Goal: Information Seeking & Learning: Find specific fact

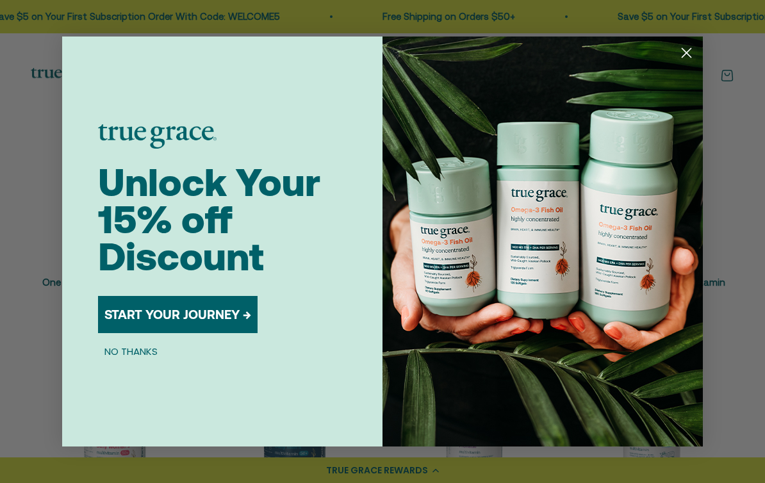
scroll to position [238, 0]
click at [682, 63] on circle "Close dialog" at bounding box center [686, 52] width 21 height 21
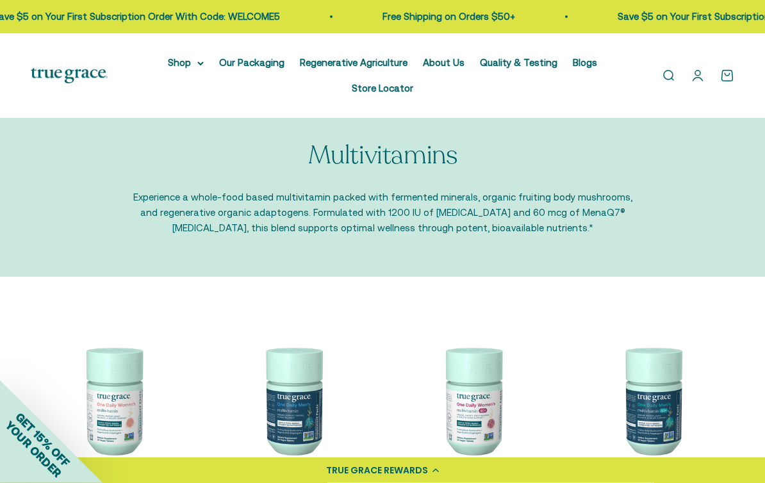
scroll to position [0, 0]
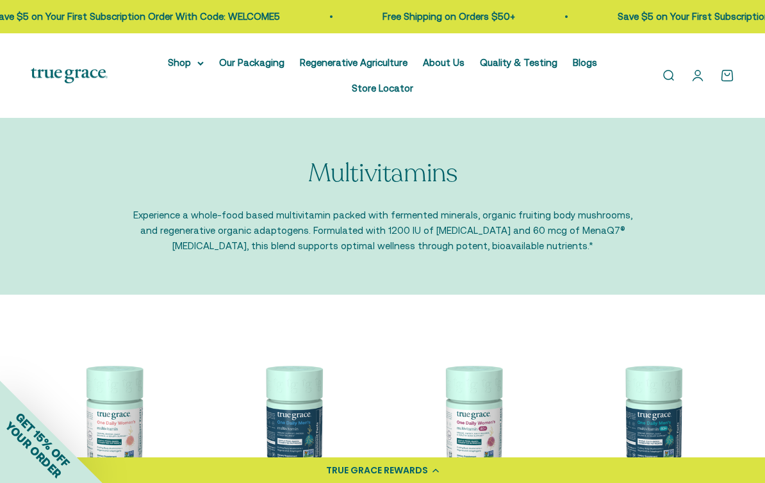
click at [661, 77] on link "Open search" at bounding box center [668, 76] width 14 height 14
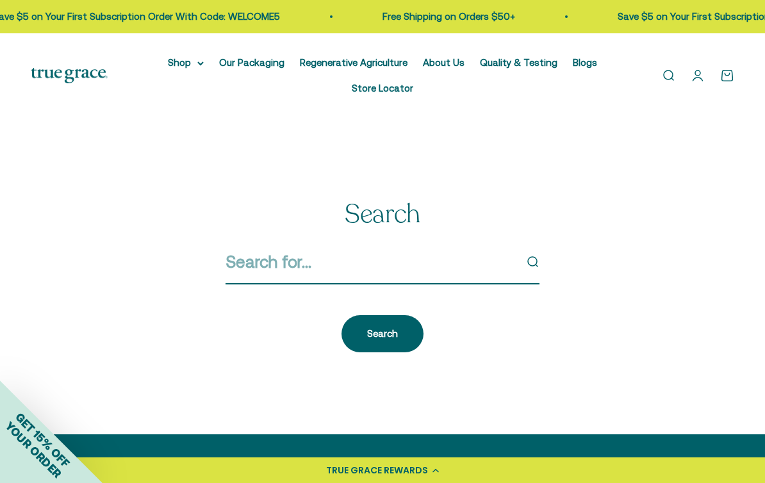
click at [268, 258] on input "Search" at bounding box center [371, 262] width 290 height 27
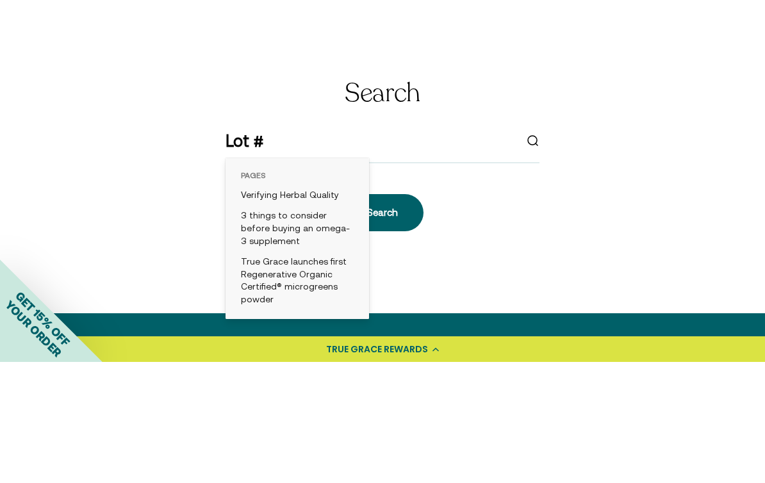
scroll to position [121, 0]
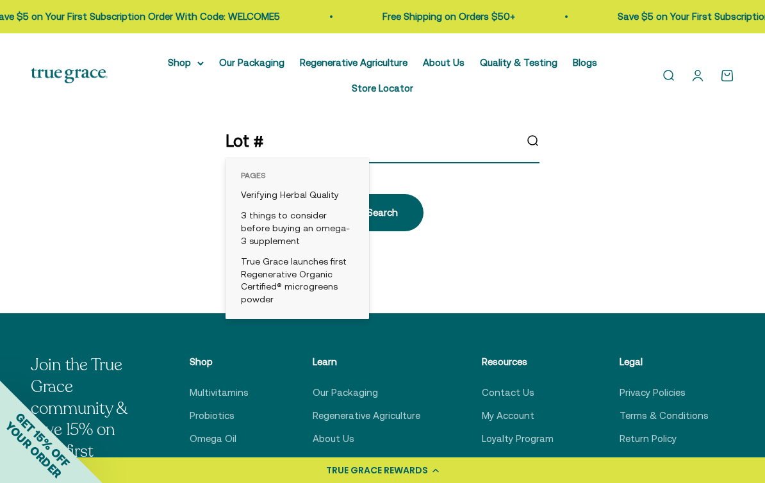
type input "Lot #"
click at [538, 133] on div "Lot #" at bounding box center [383, 146] width 314 height 36
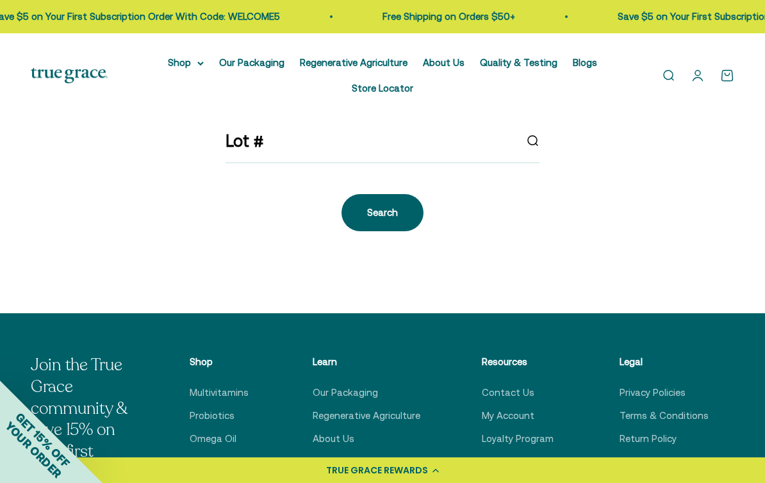
click at [390, 217] on div "Search" at bounding box center [382, 212] width 31 height 15
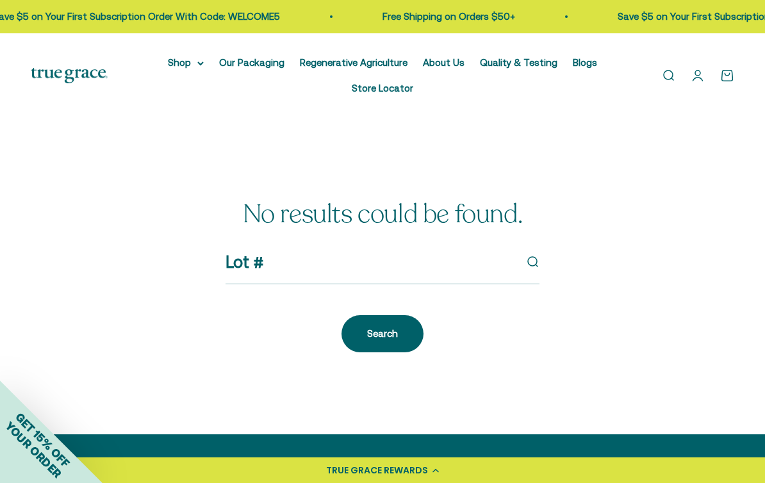
click at [517, 62] on link "Quality & Testing" at bounding box center [519, 62] width 78 height 11
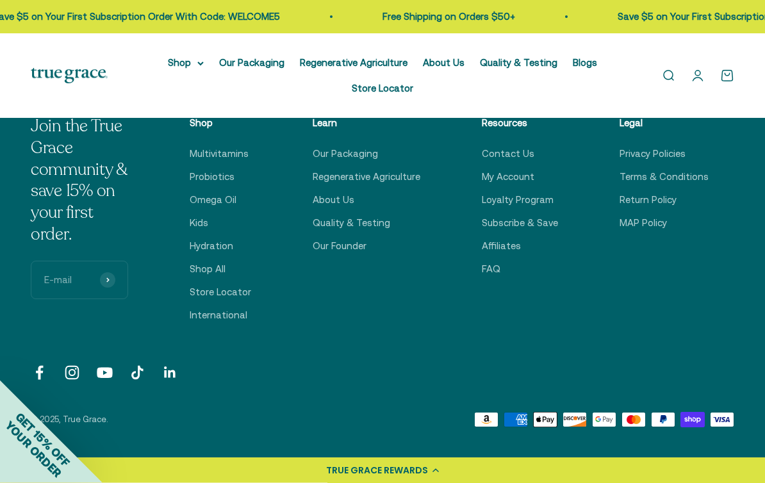
scroll to position [1859, 0]
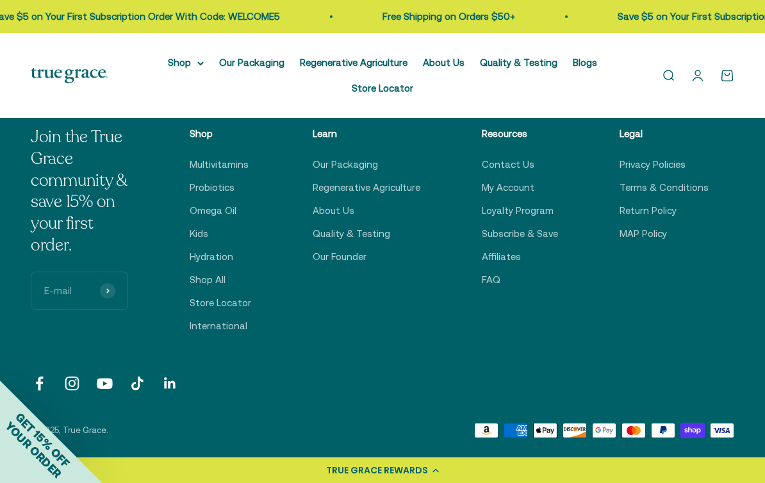
click at [370, 158] on link "Our Packaging" at bounding box center [345, 164] width 65 height 15
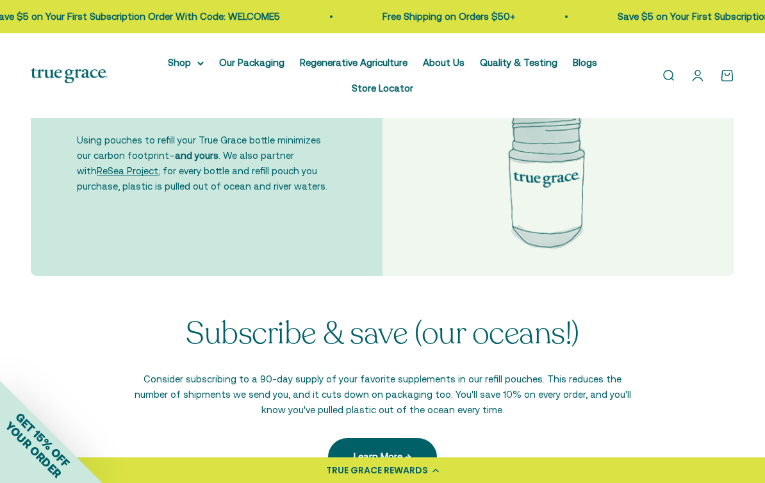
scroll to position [2327, 0]
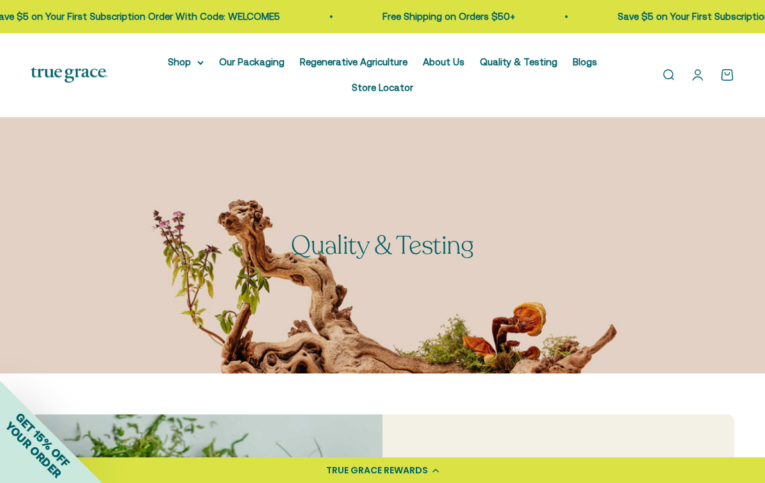
scroll to position [66, 0]
